Goal: Check status: Check status

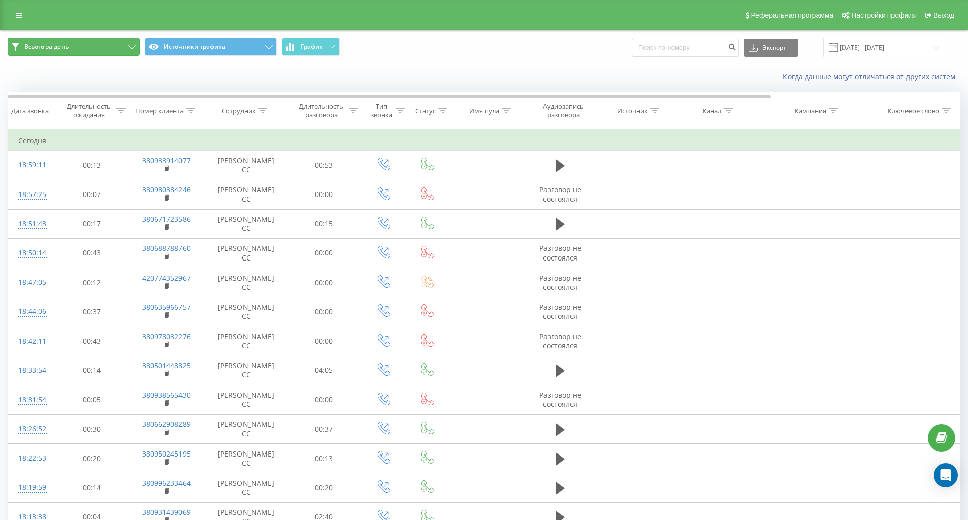
click at [78, 45] on button "Всього за день" at bounding box center [74, 47] width 132 height 18
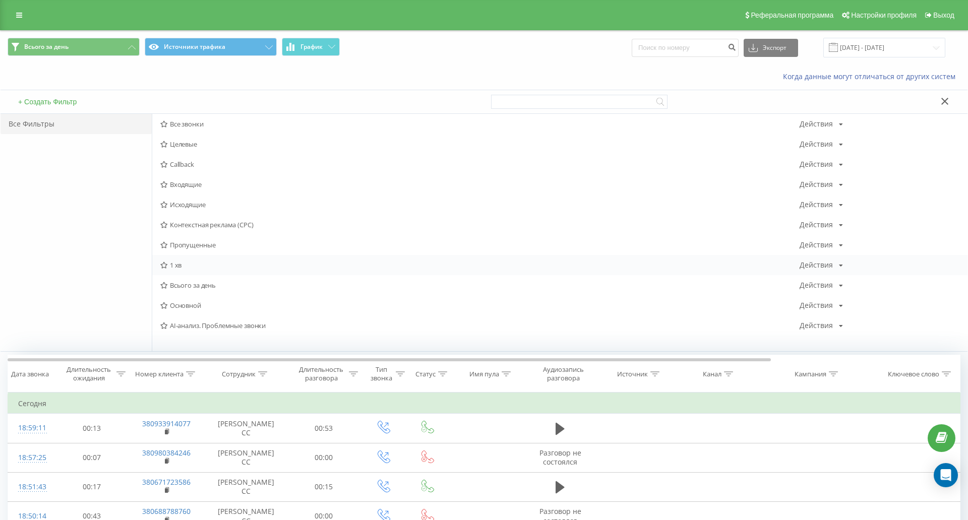
click at [176, 263] on span "1 хв" at bounding box center [479, 265] width 639 height 7
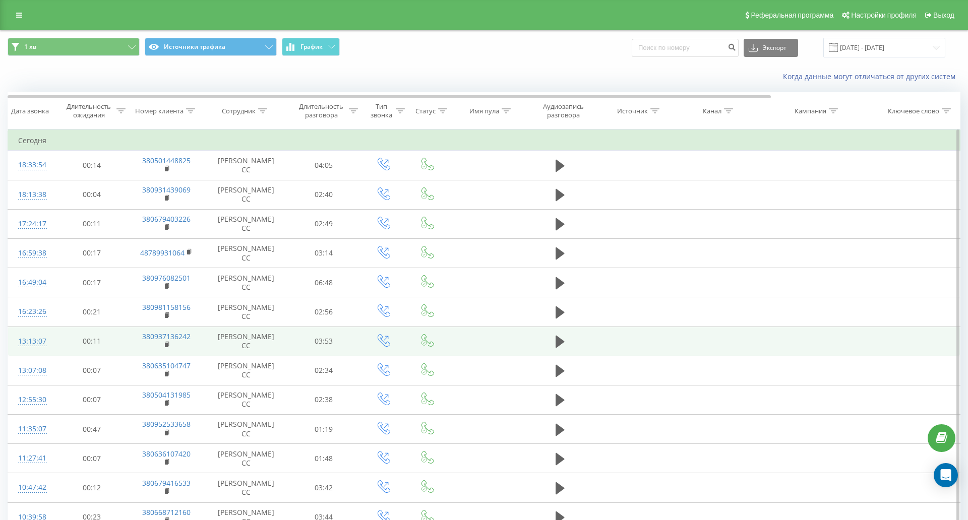
scroll to position [141, 0]
